Goal: Transaction & Acquisition: Purchase product/service

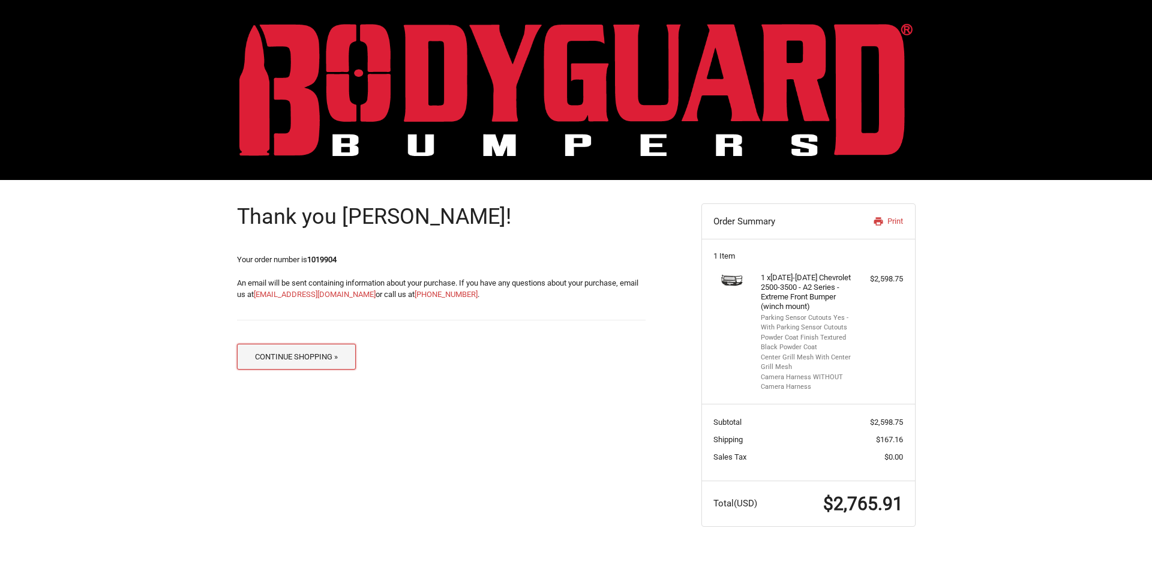
click at [328, 354] on button "Continue Shopping »" at bounding box center [296, 357] width 119 height 26
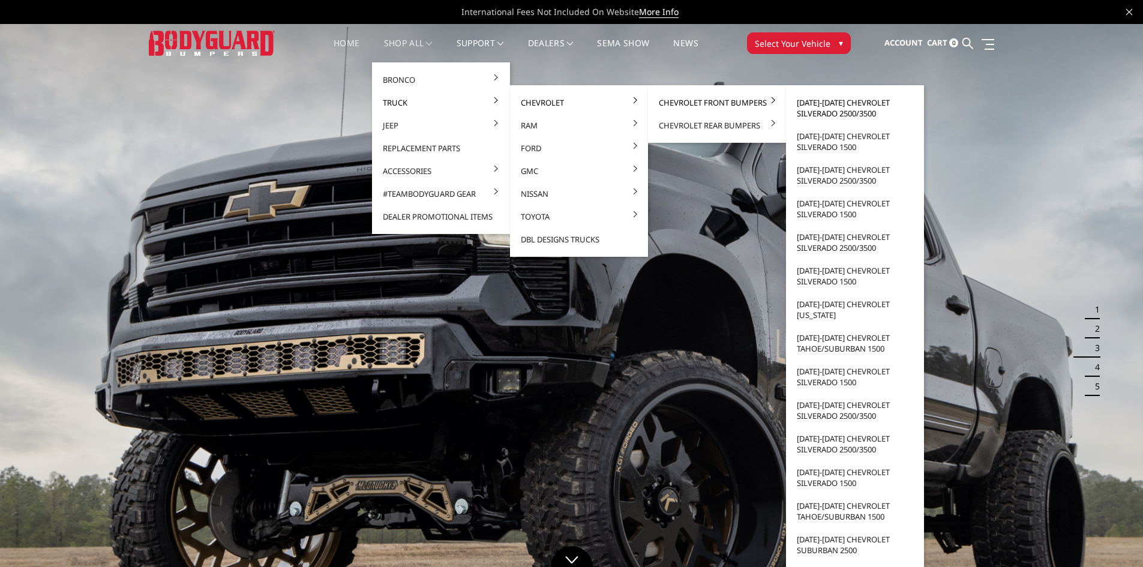
click at [803, 104] on link "[DATE]-[DATE] Chevrolet Silverado 2500/3500" at bounding box center [855, 108] width 128 height 34
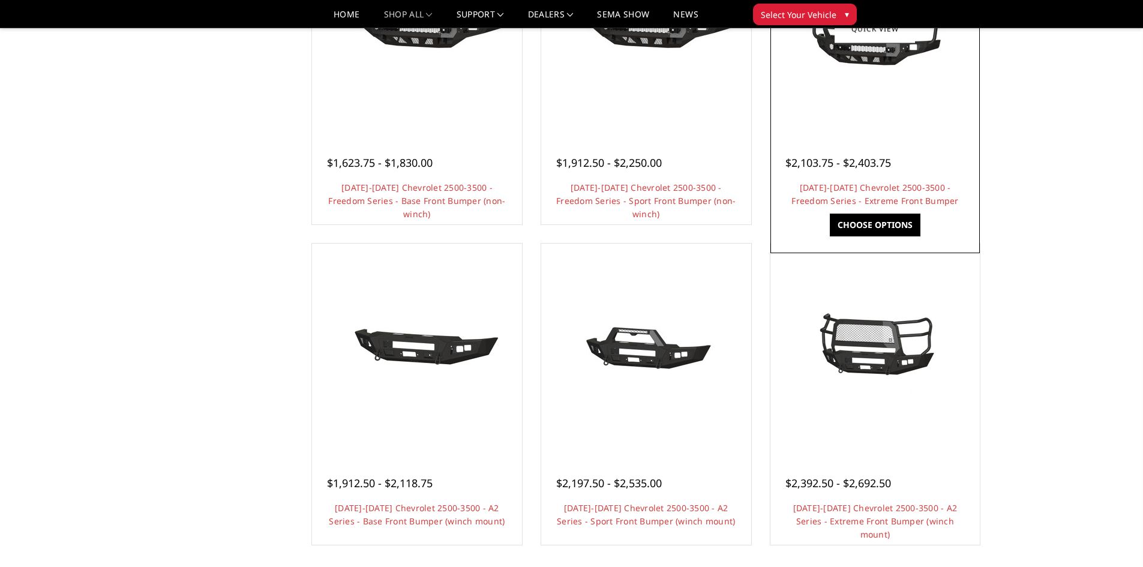
scroll to position [600, 0]
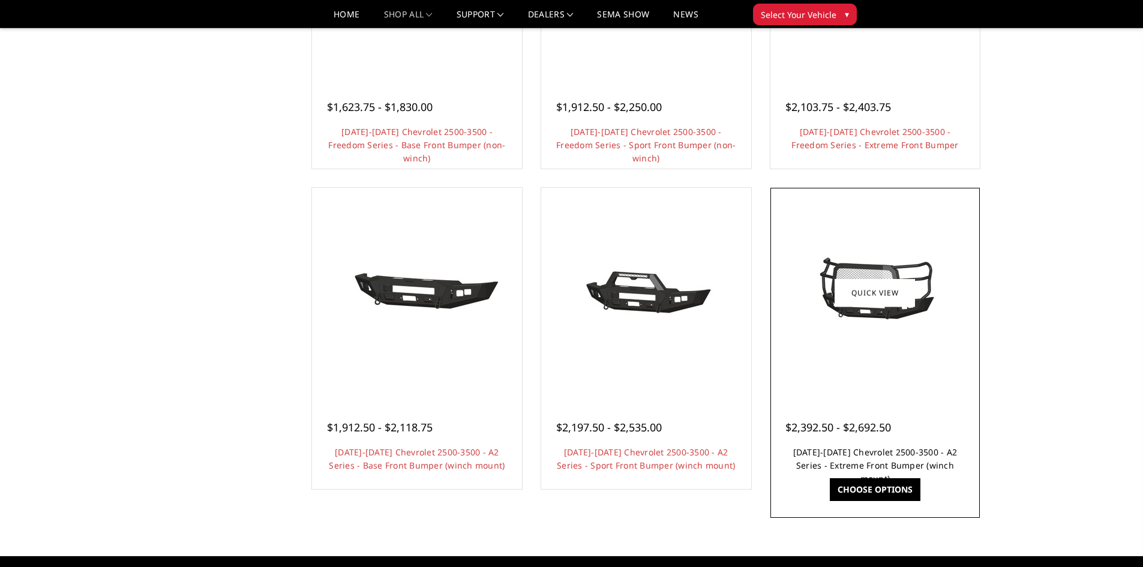
click at [845, 460] on link "2024-2025 Chevrolet 2500-3500 - A2 Series - Extreme Front Bumper (winch mount)" at bounding box center [875, 465] width 164 height 38
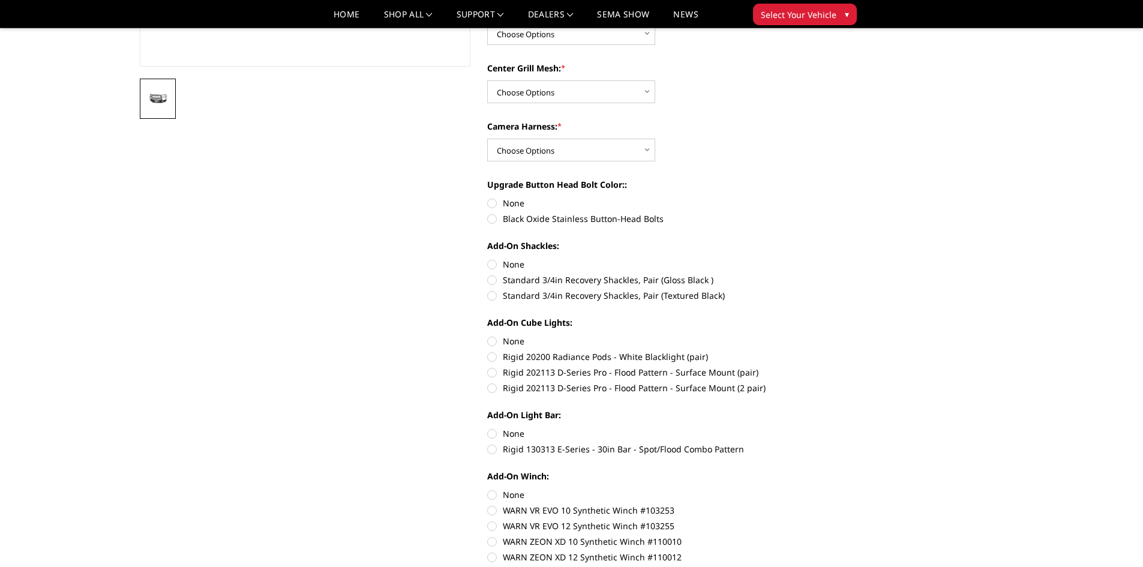
scroll to position [360, 0]
